Goal: Task Accomplishment & Management: Manage account settings

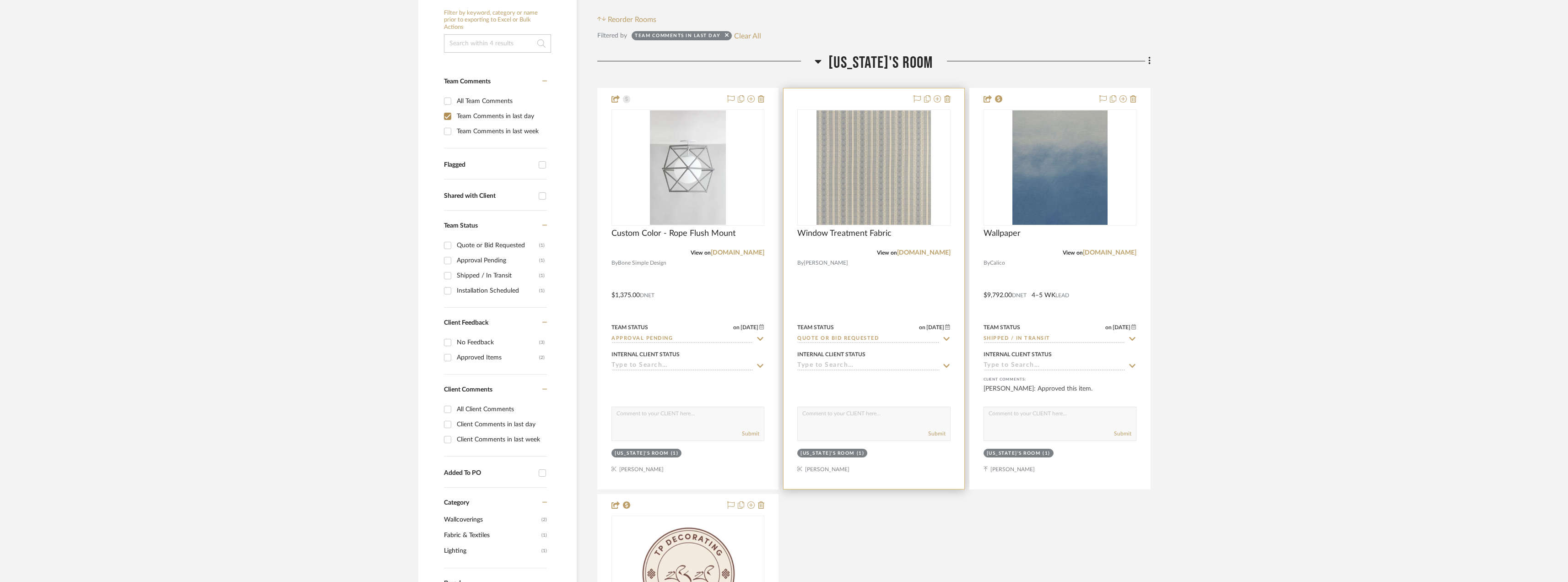
scroll to position [183, 0]
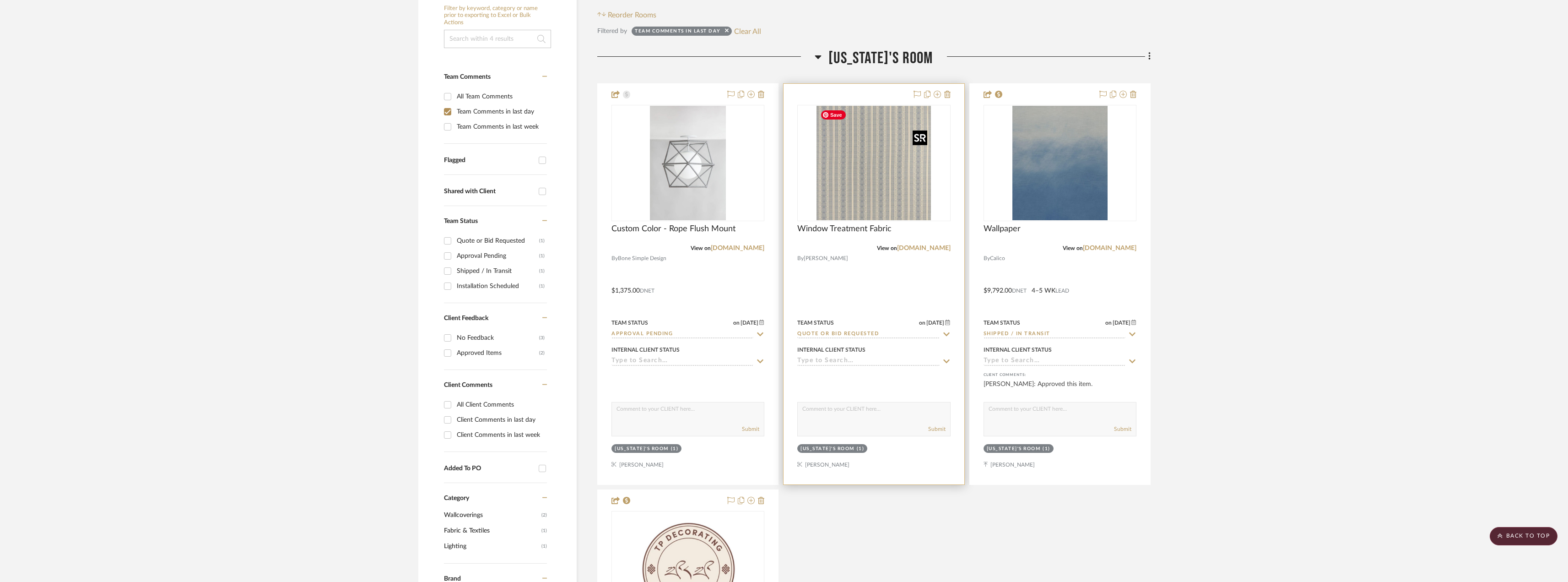
click at [865, 199] on img "0" at bounding box center [873, 163] width 114 height 114
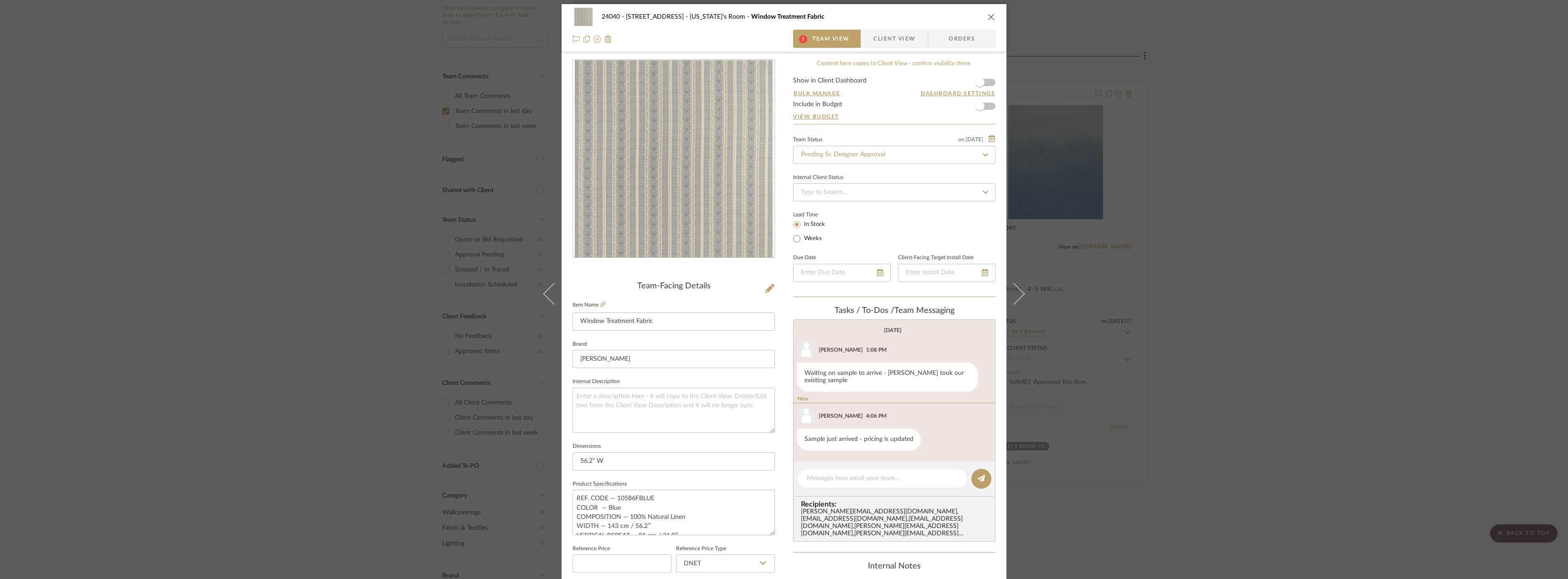
scroll to position [0, 0]
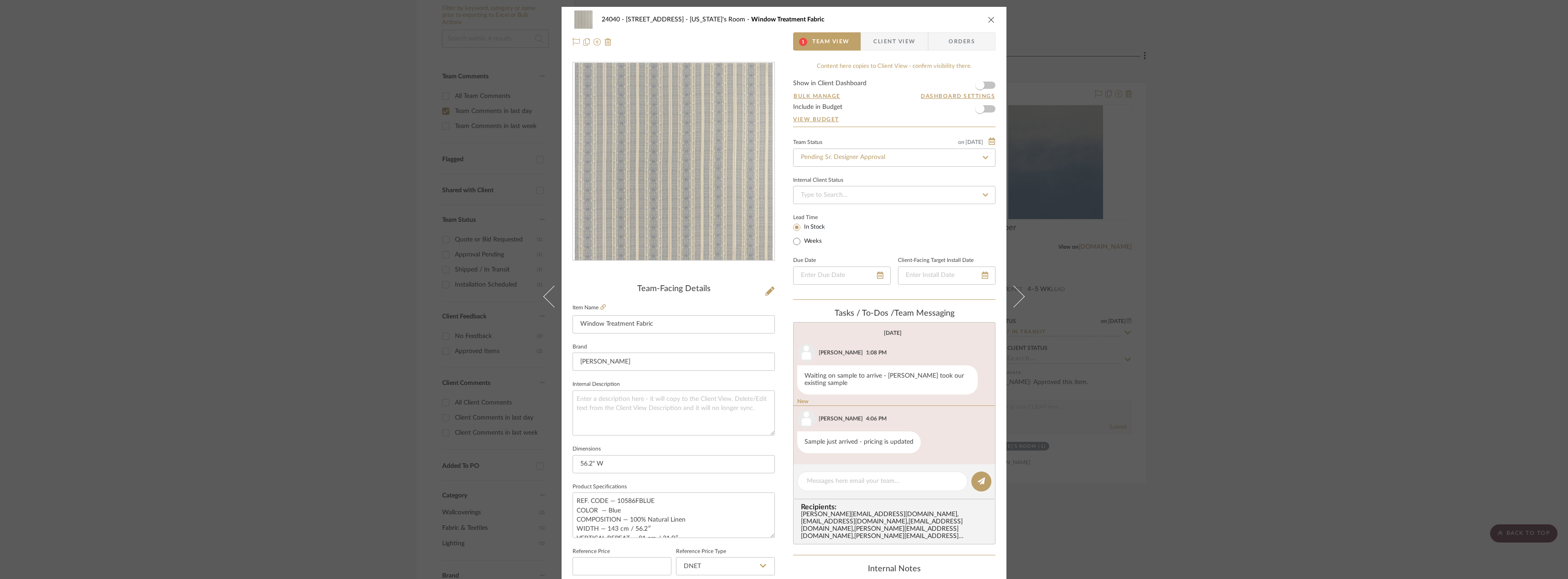
click at [905, 39] on span "Client View" at bounding box center [894, 41] width 42 height 18
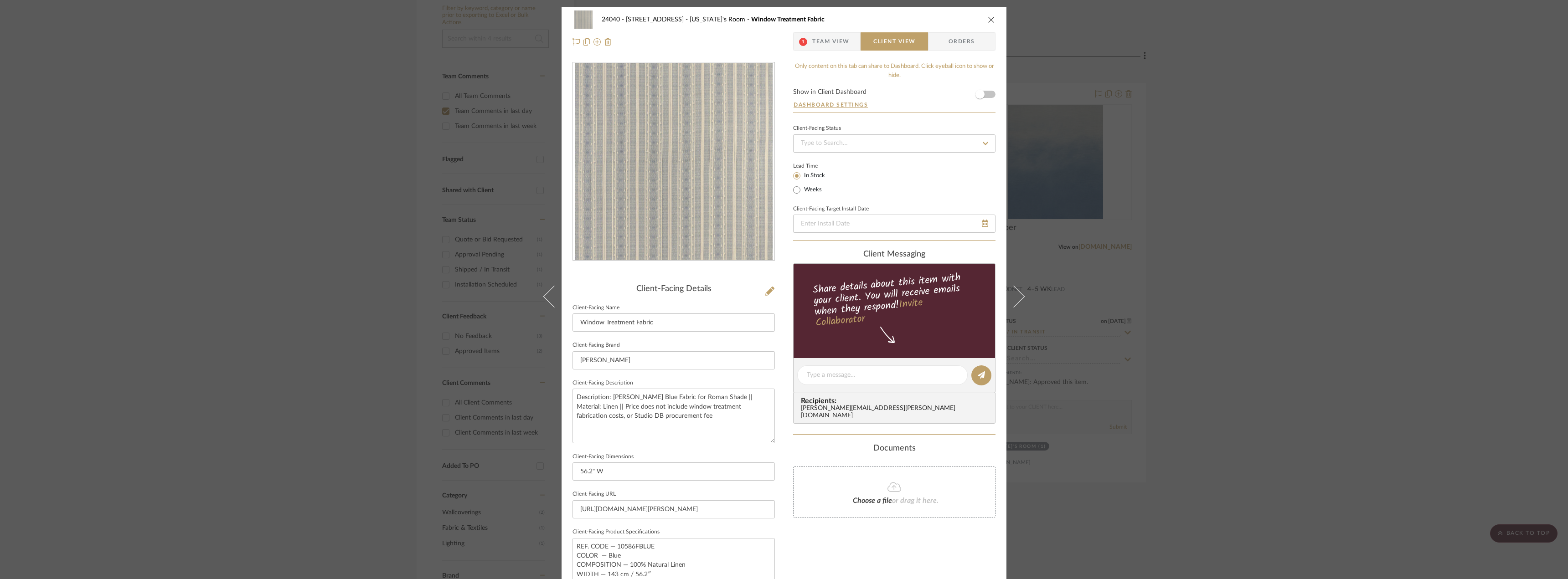
click at [825, 39] on span "Team View" at bounding box center [830, 41] width 37 height 18
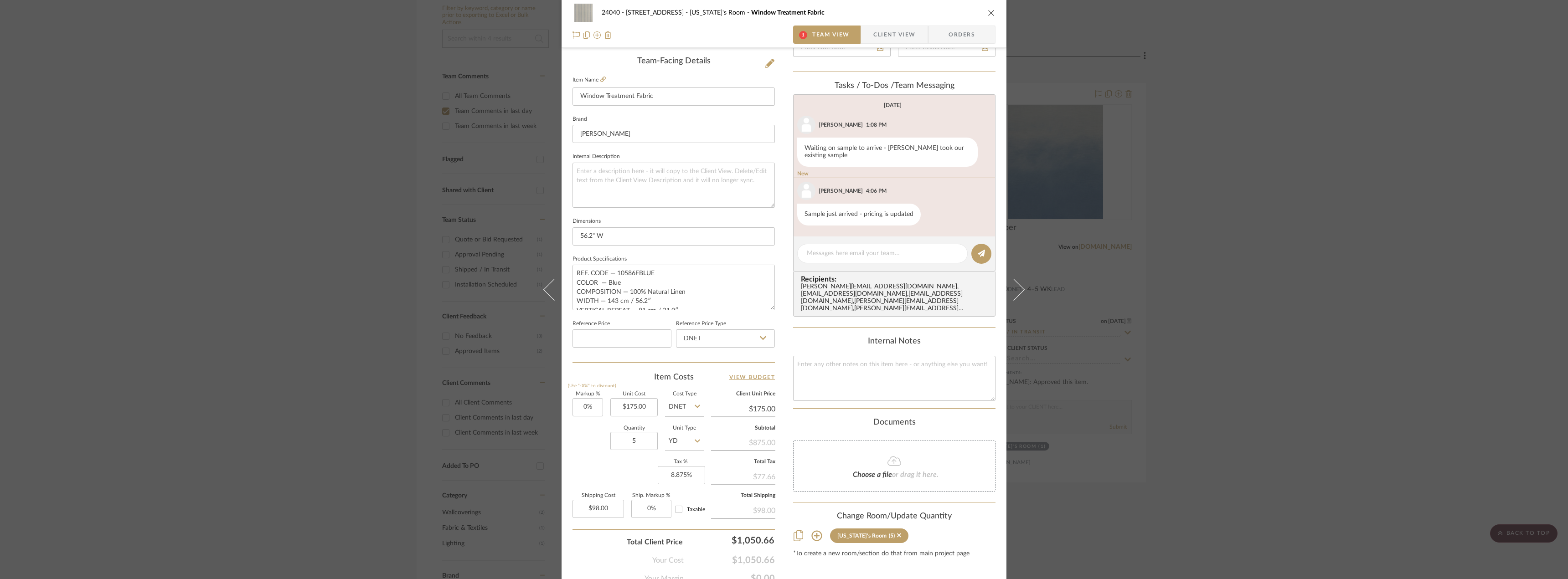
scroll to position [269, 0]
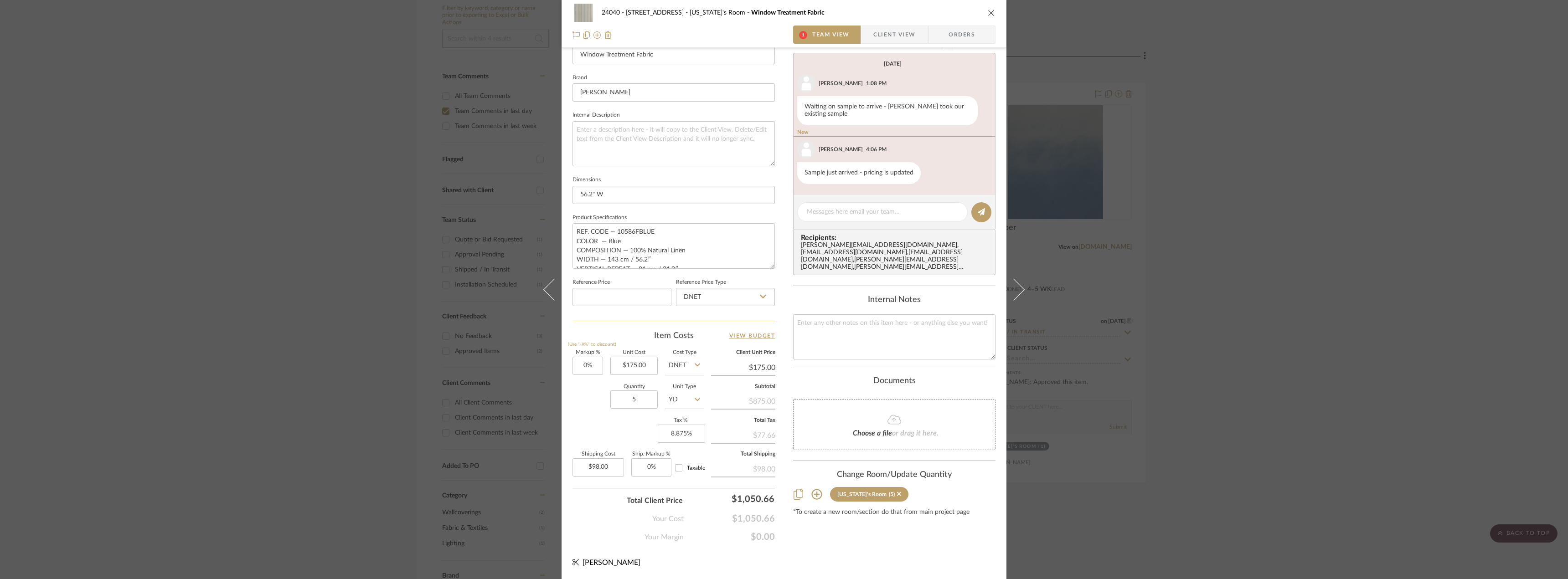
click at [677, 471] on input "Taxable" at bounding box center [679, 468] width 15 height 15
checkbox input "true"
click at [844, 541] on div "Content here copies to Client View - confirm visibility there. Show in Client D…" at bounding box center [894, 167] width 202 height 750
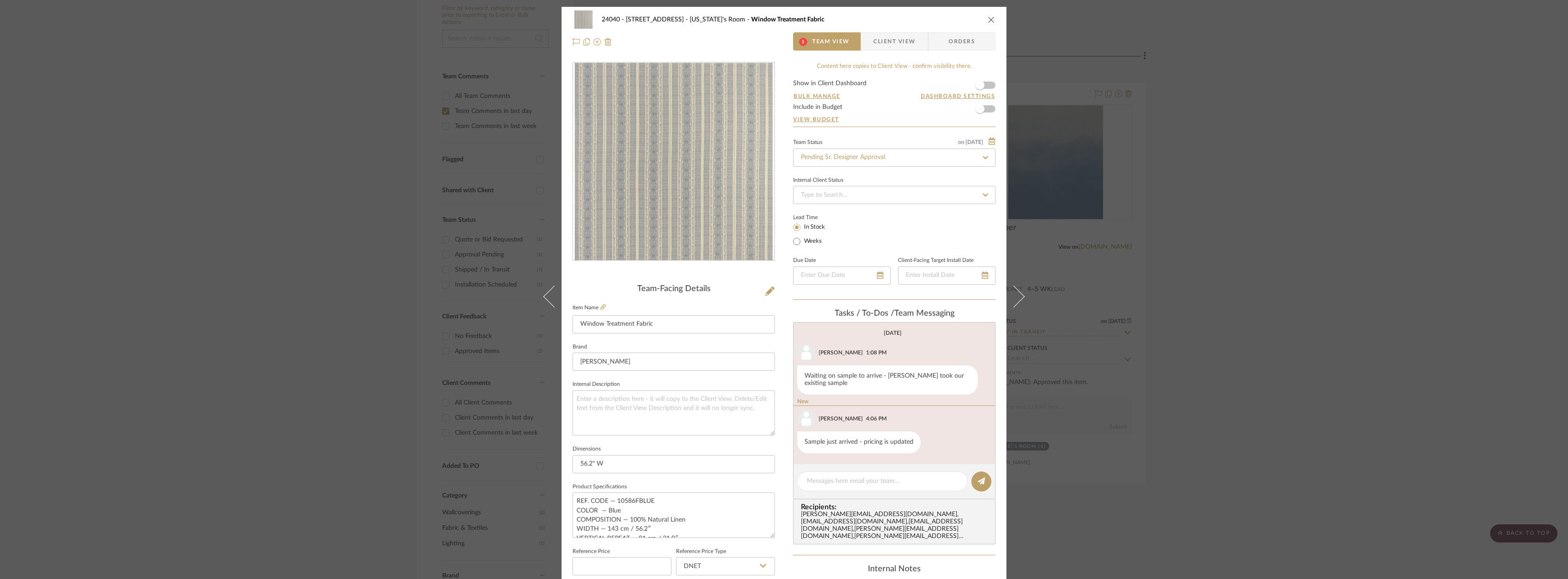
click at [898, 47] on span "Client View" at bounding box center [894, 41] width 42 height 18
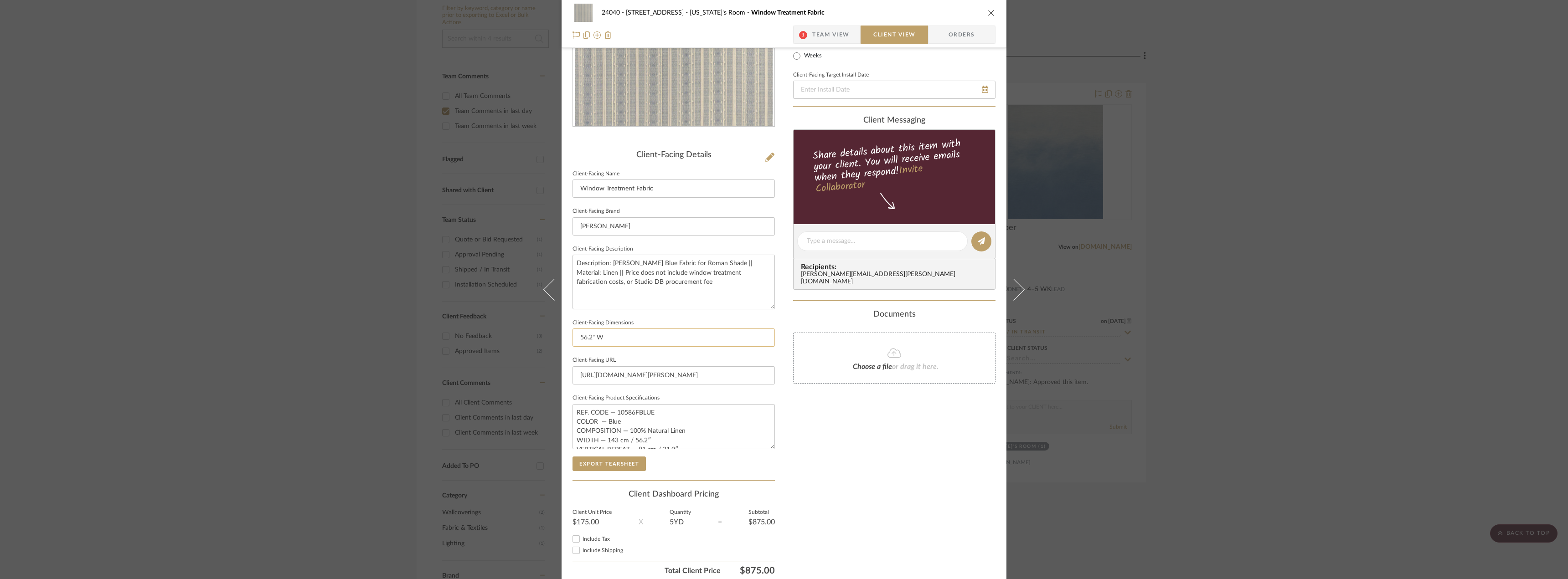
scroll to position [137, 0]
click at [591, 533] on span "Include Tax" at bounding box center [596, 536] width 27 height 5
click at [582, 533] on input "Include Tax" at bounding box center [576, 536] width 11 height 11
checkbox input "true"
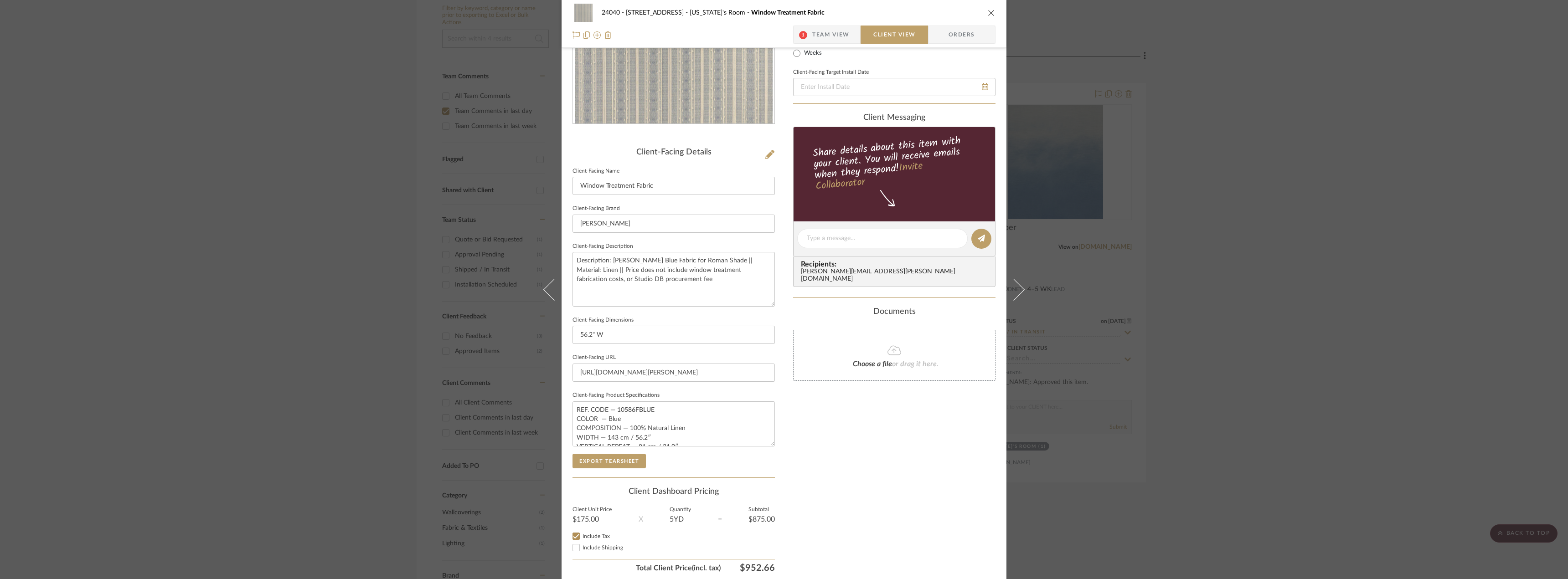
click at [594, 549] on span "Include Shipping" at bounding box center [603, 547] width 41 height 5
click at [582, 549] on input "Include Shipping" at bounding box center [576, 547] width 11 height 11
checkbox input "true"
click at [910, 469] on div "Only content on this tab can share to Dashboard. Click eyeball icon to show or …" at bounding box center [894, 251] width 202 height 652
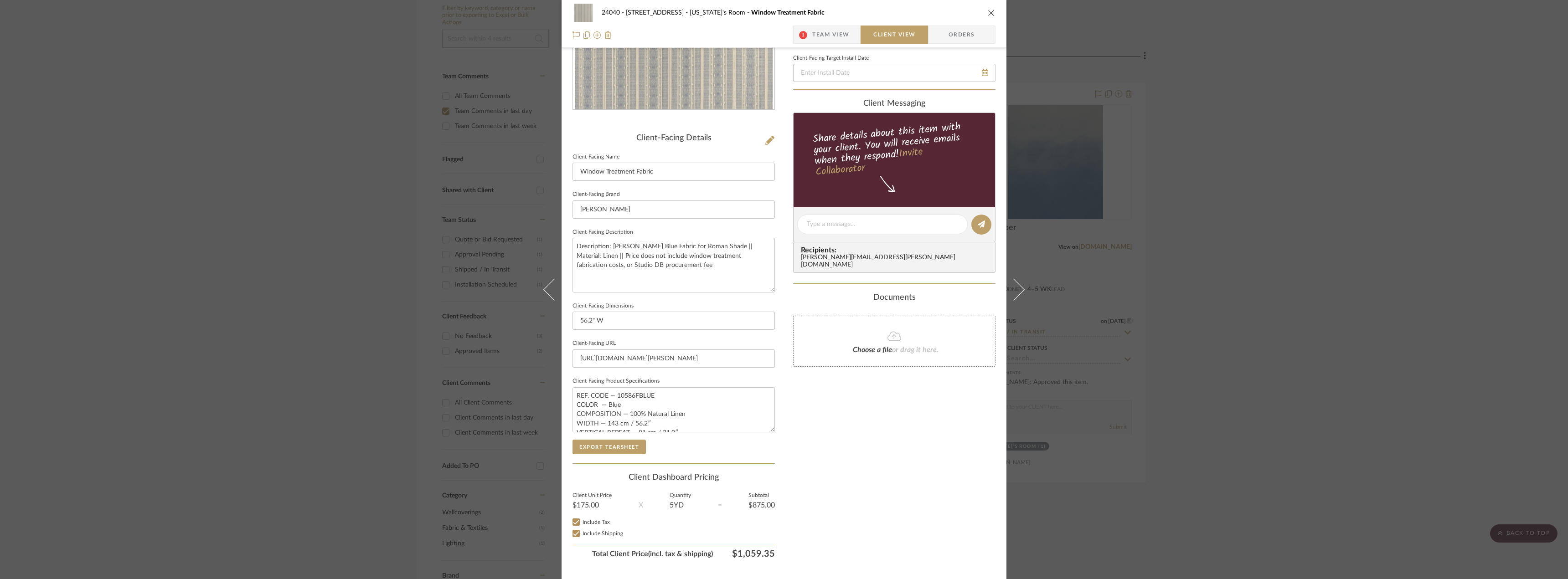
scroll to position [0, 0]
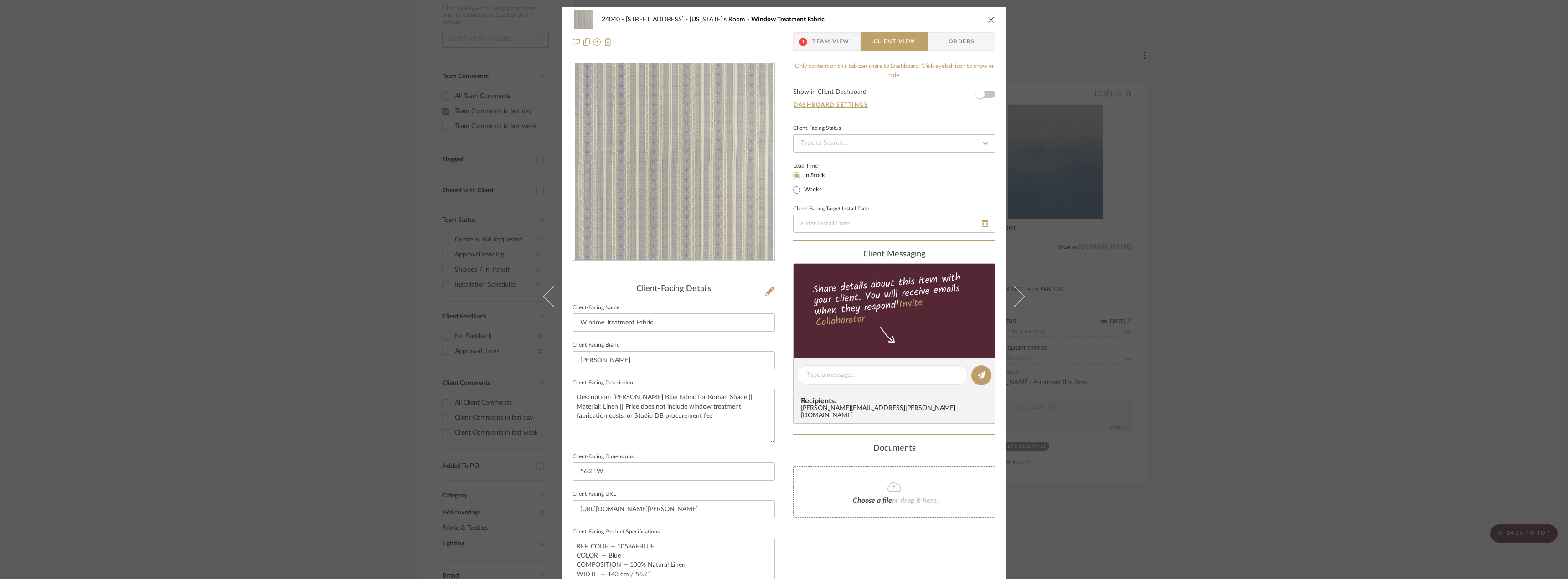
click at [822, 43] on span "Team View" at bounding box center [830, 41] width 37 height 18
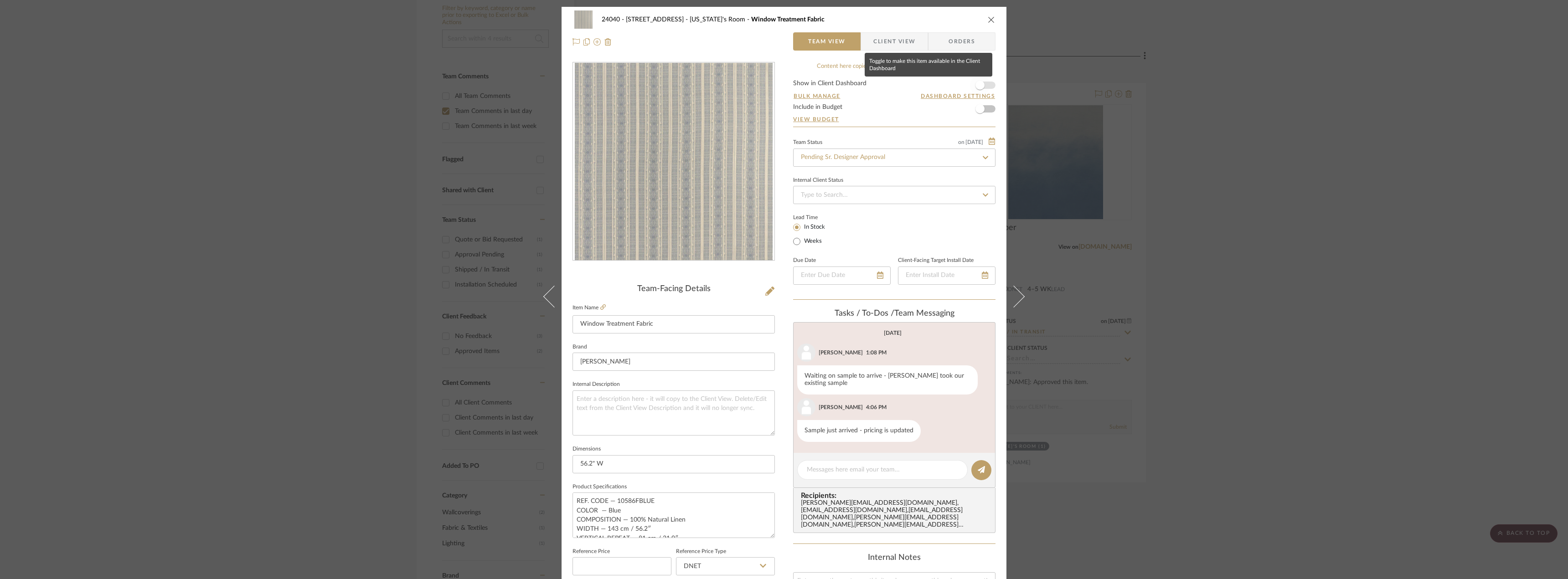
click at [978, 83] on span "button" at bounding box center [980, 85] width 9 height 9
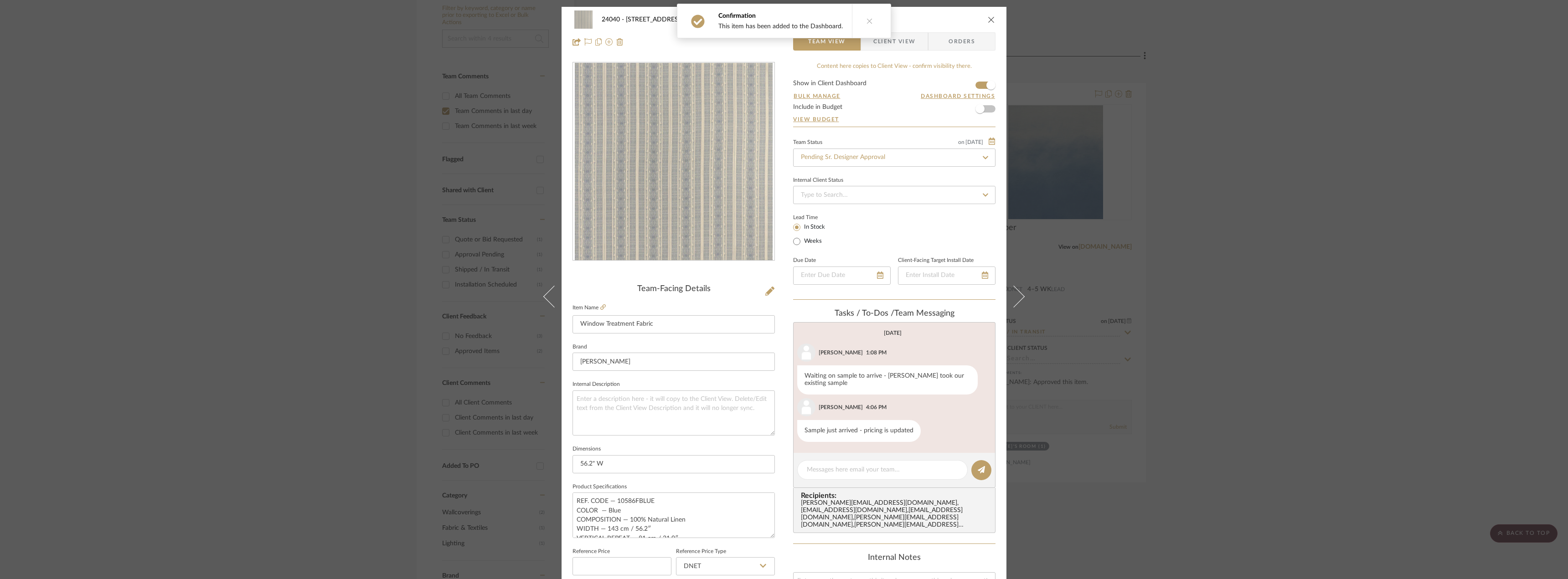
click at [897, 44] on span "Client View" at bounding box center [894, 41] width 42 height 18
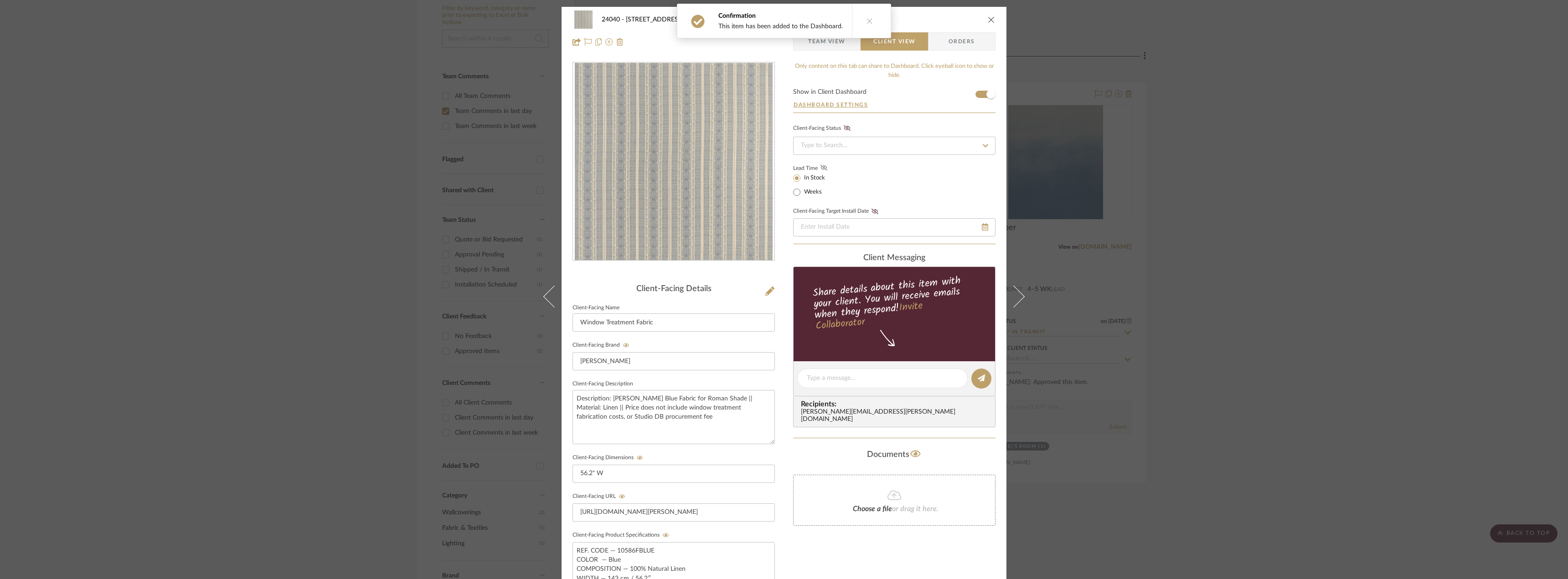
click at [821, 165] on icon at bounding box center [824, 167] width 7 height 5
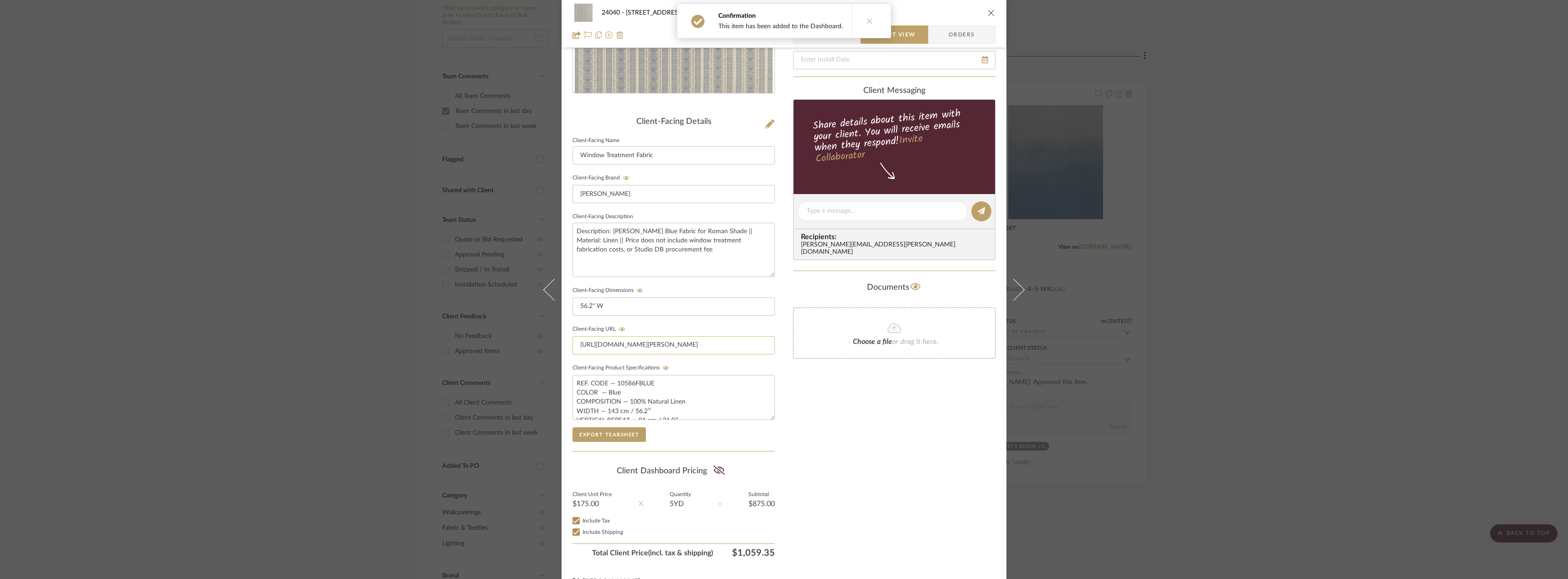
scroll to position [186, 0]
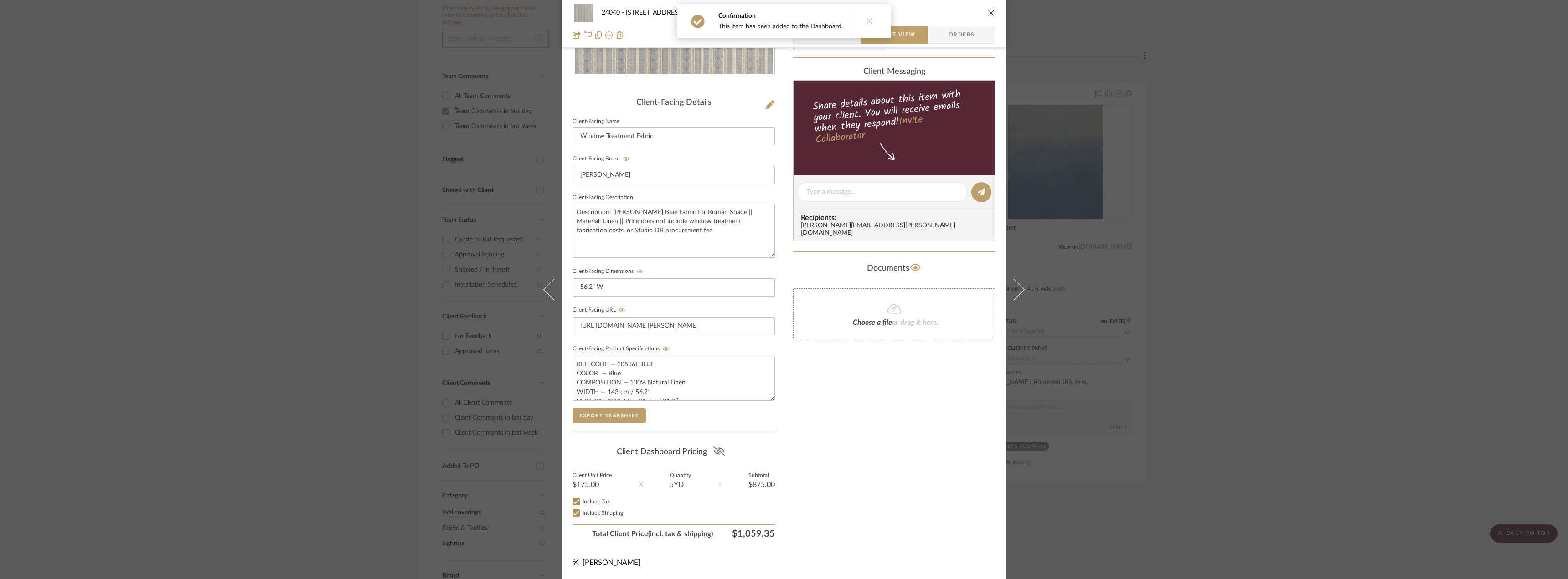
click at [721, 454] on icon at bounding box center [718, 451] width 12 height 9
click at [836, 433] on div "Only content on this tab can share to Dashboard. Click eyeball icon to show or …" at bounding box center [894, 209] width 202 height 667
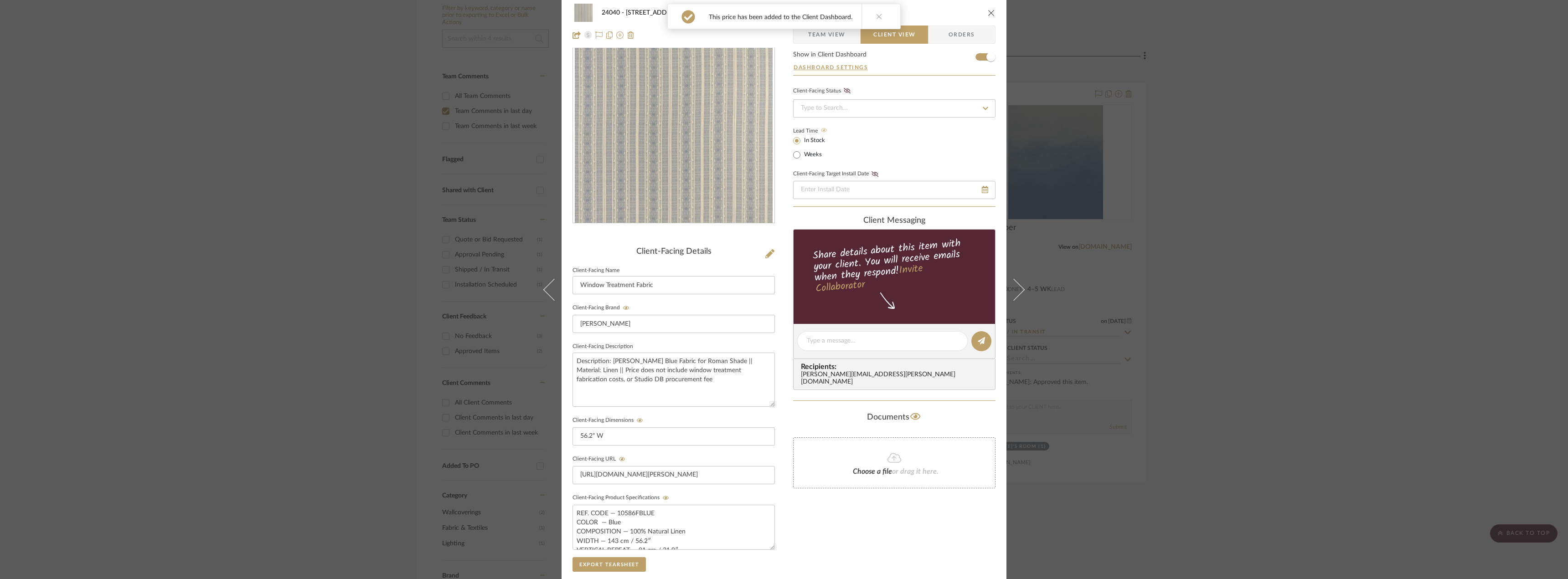
scroll to position [0, 0]
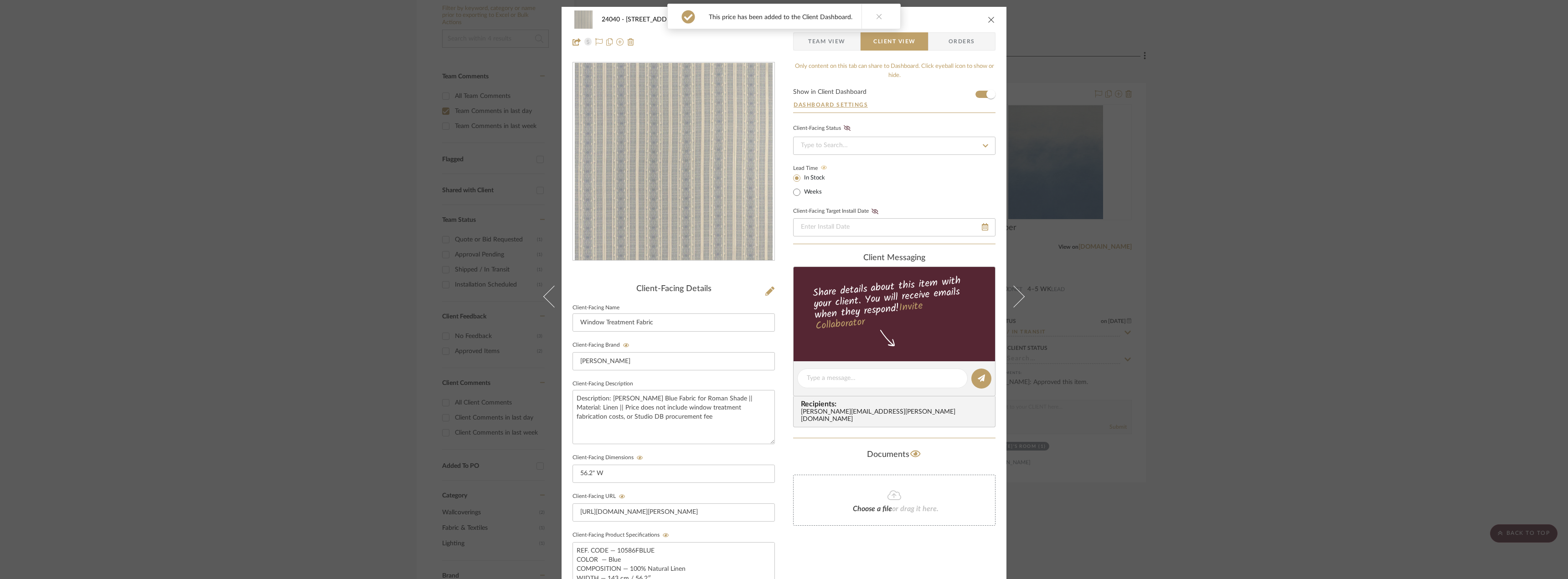
click at [808, 42] on span "Team View" at bounding box center [827, 41] width 37 height 18
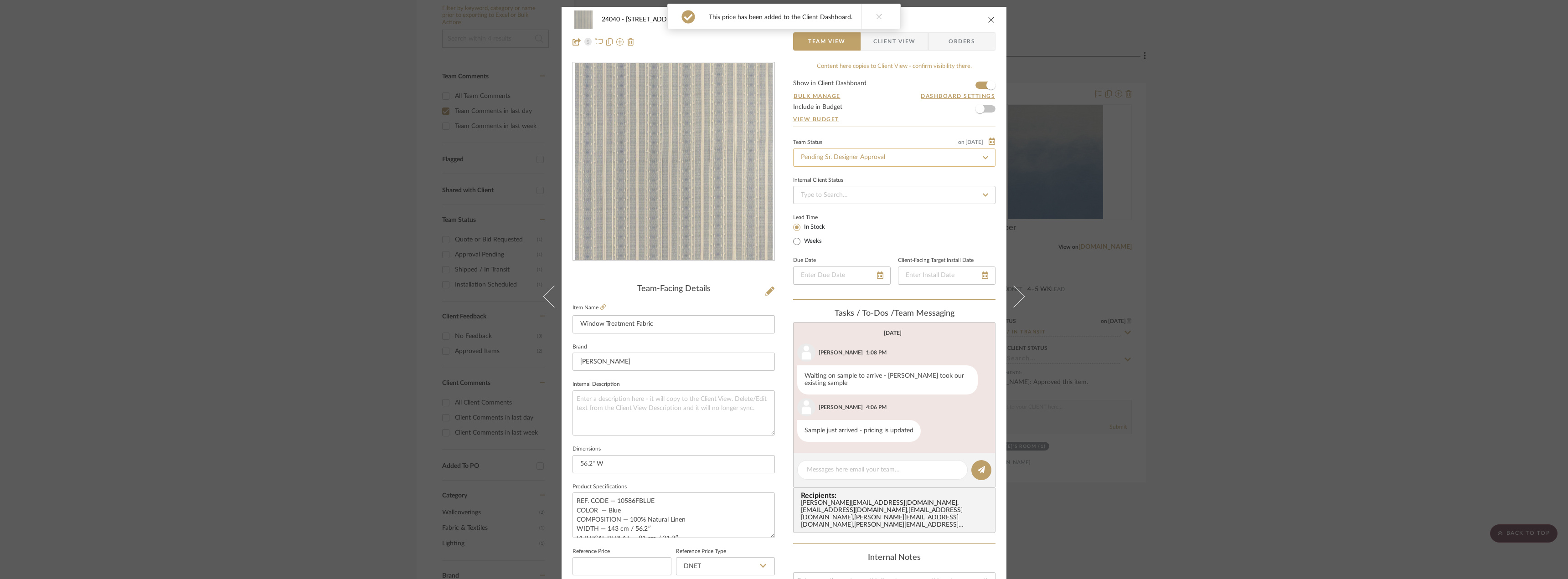
click at [834, 165] on input "Pending Sr. Designer Approval" at bounding box center [894, 158] width 202 height 18
click at [837, 202] on span "Approval Pending" at bounding box center [824, 205] width 49 height 6
type input "Approval Pending"
type input "[DATE]"
type input "Approval Pending"
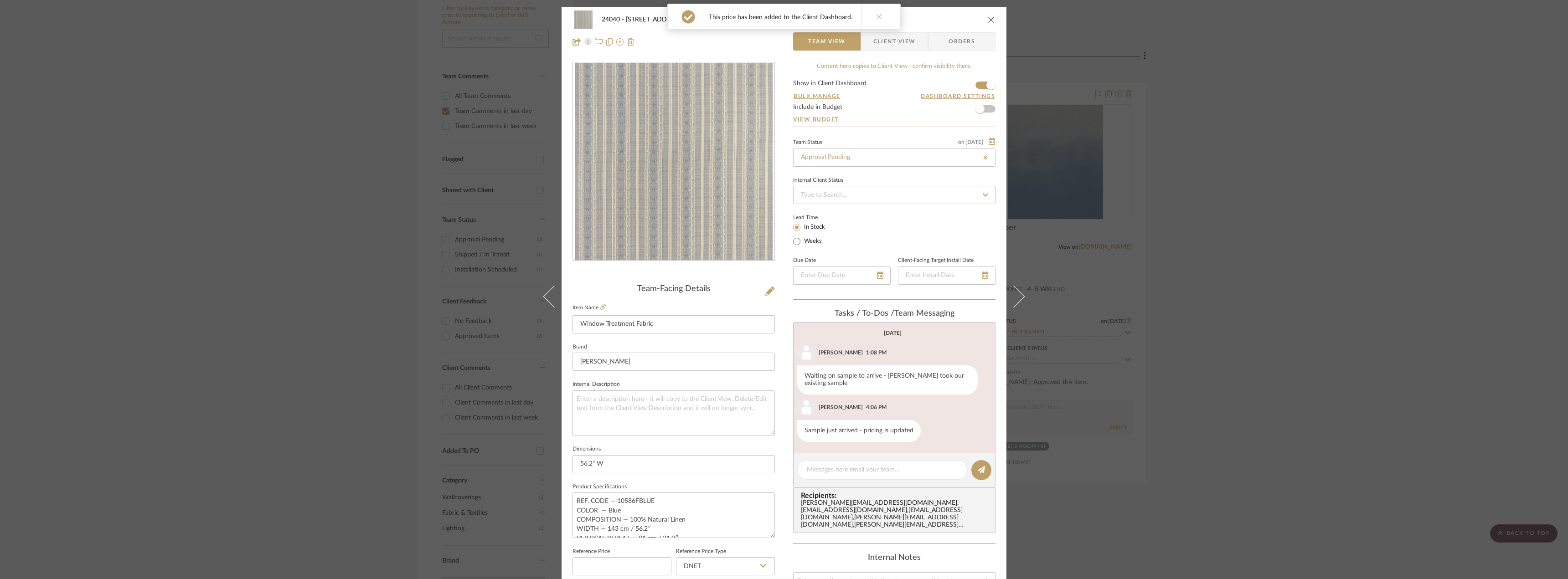
click at [1250, 196] on div "24040 - [GEOGRAPHIC_DATA] [US_STATE]'s Room Window Treatment Fabric Team View C…" at bounding box center [784, 290] width 1568 height 579
